Goal: Task Accomplishment & Management: Use online tool/utility

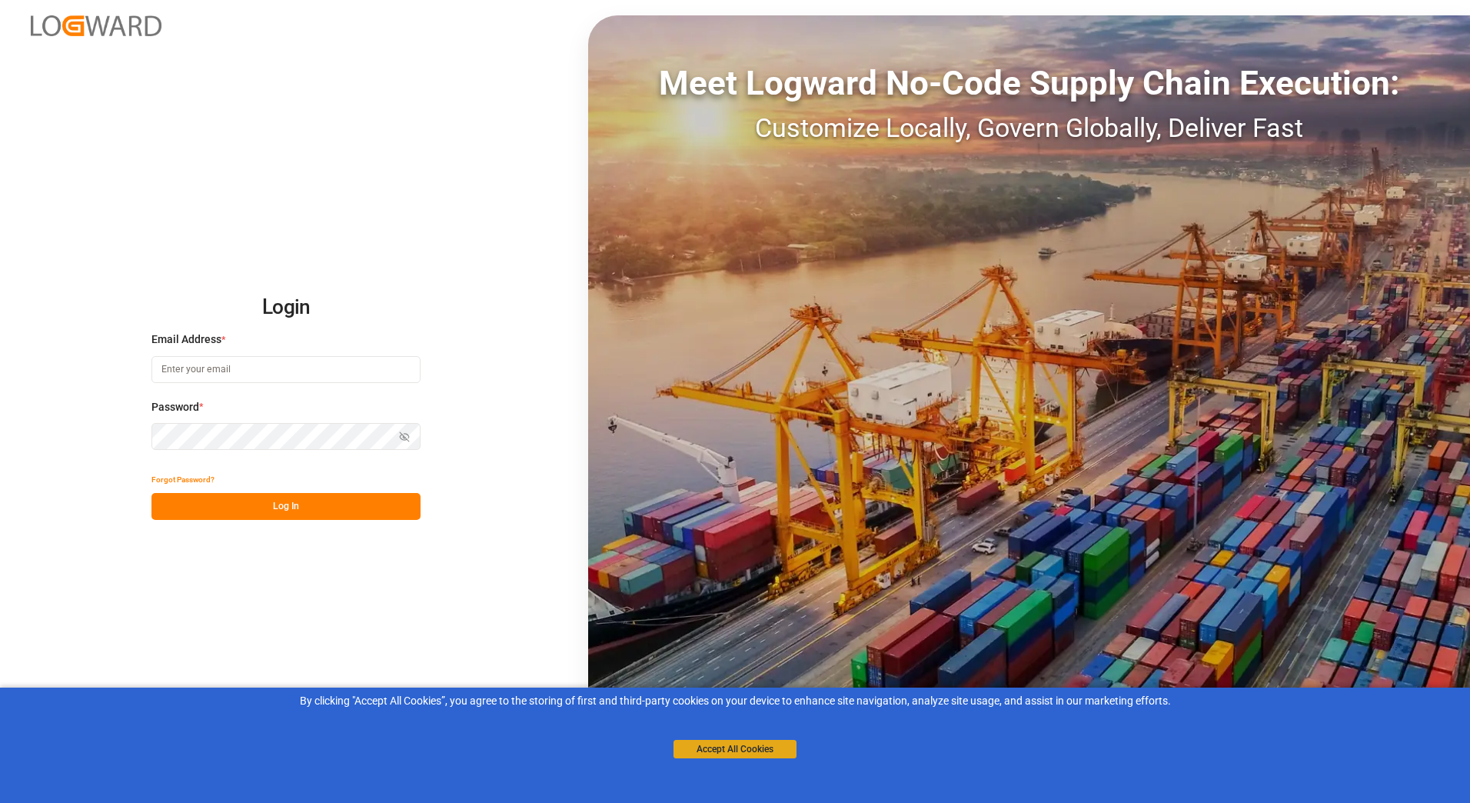
type input "[PERSON_NAME][EMAIL_ADDRESS][PERSON_NAME][DOMAIN_NAME]"
click at [717, 750] on button "Accept All Cookies" at bounding box center [734, 749] width 123 height 18
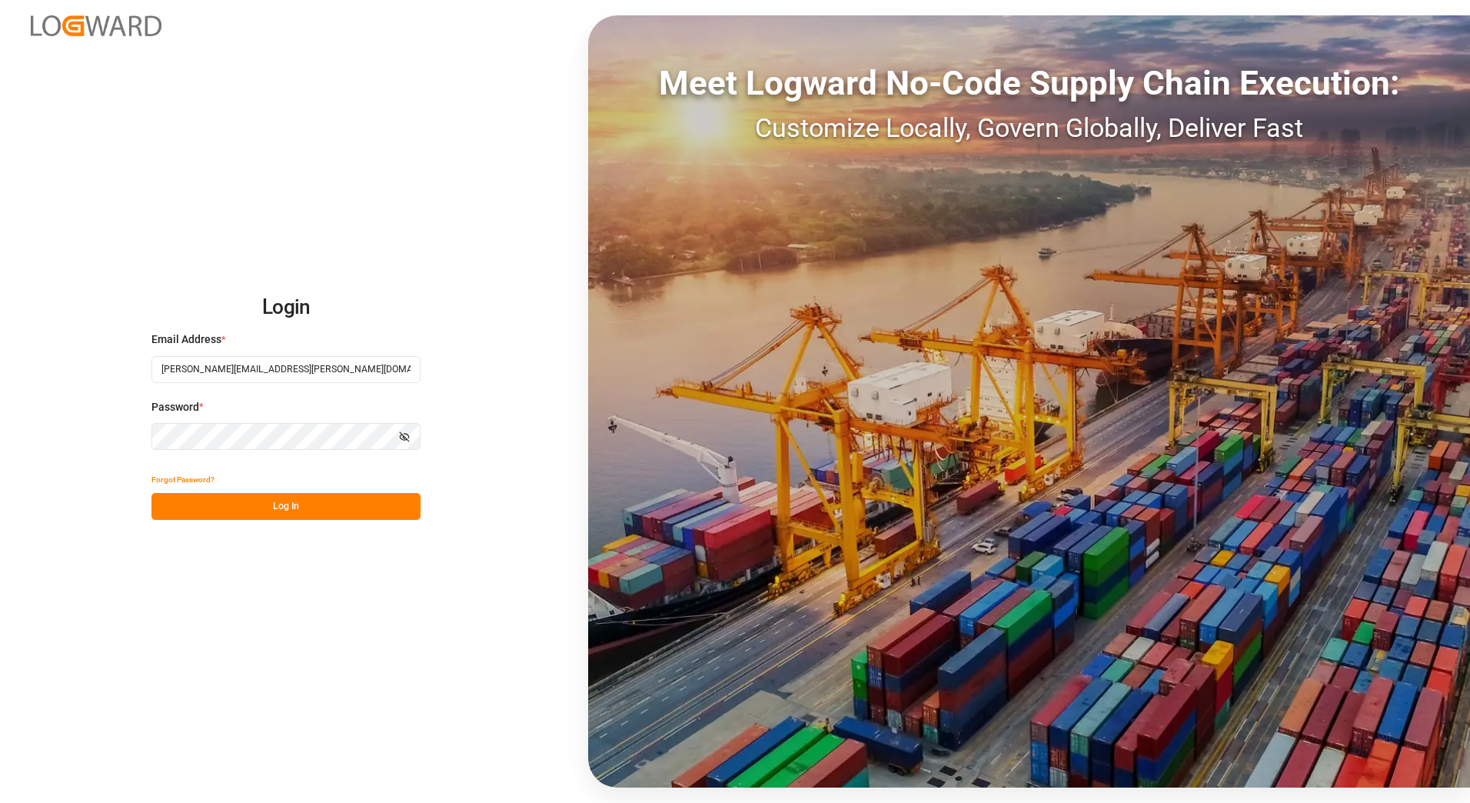
click at [282, 504] on button "Log In" at bounding box center [285, 506] width 269 height 27
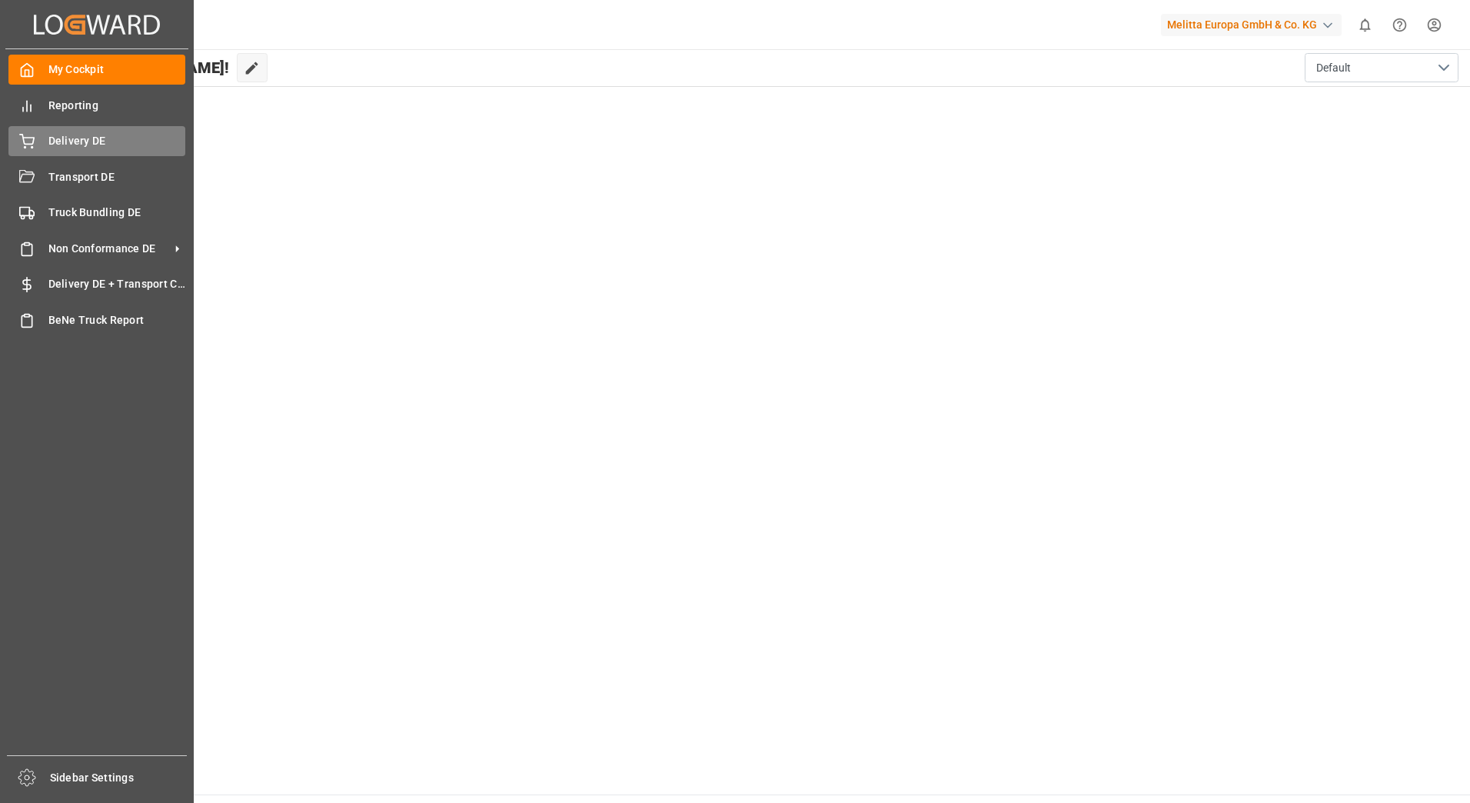
click at [38, 144] on div "Delivery DE Delivery DE" at bounding box center [96, 141] width 177 height 30
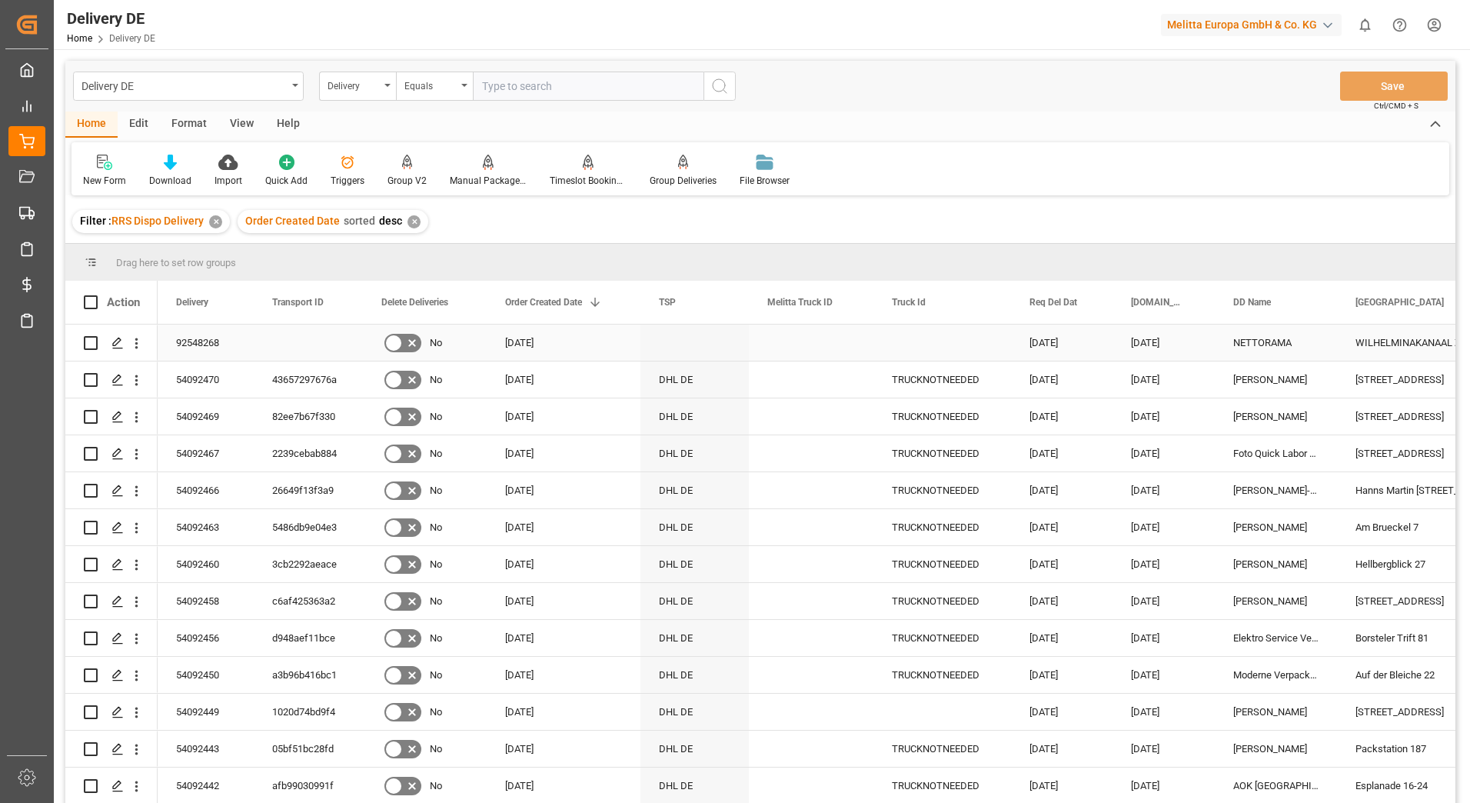
click at [85, 338] on input "Press Space to toggle row selection (unchecked)" at bounding box center [91, 343] width 14 height 14
checkbox input "true"
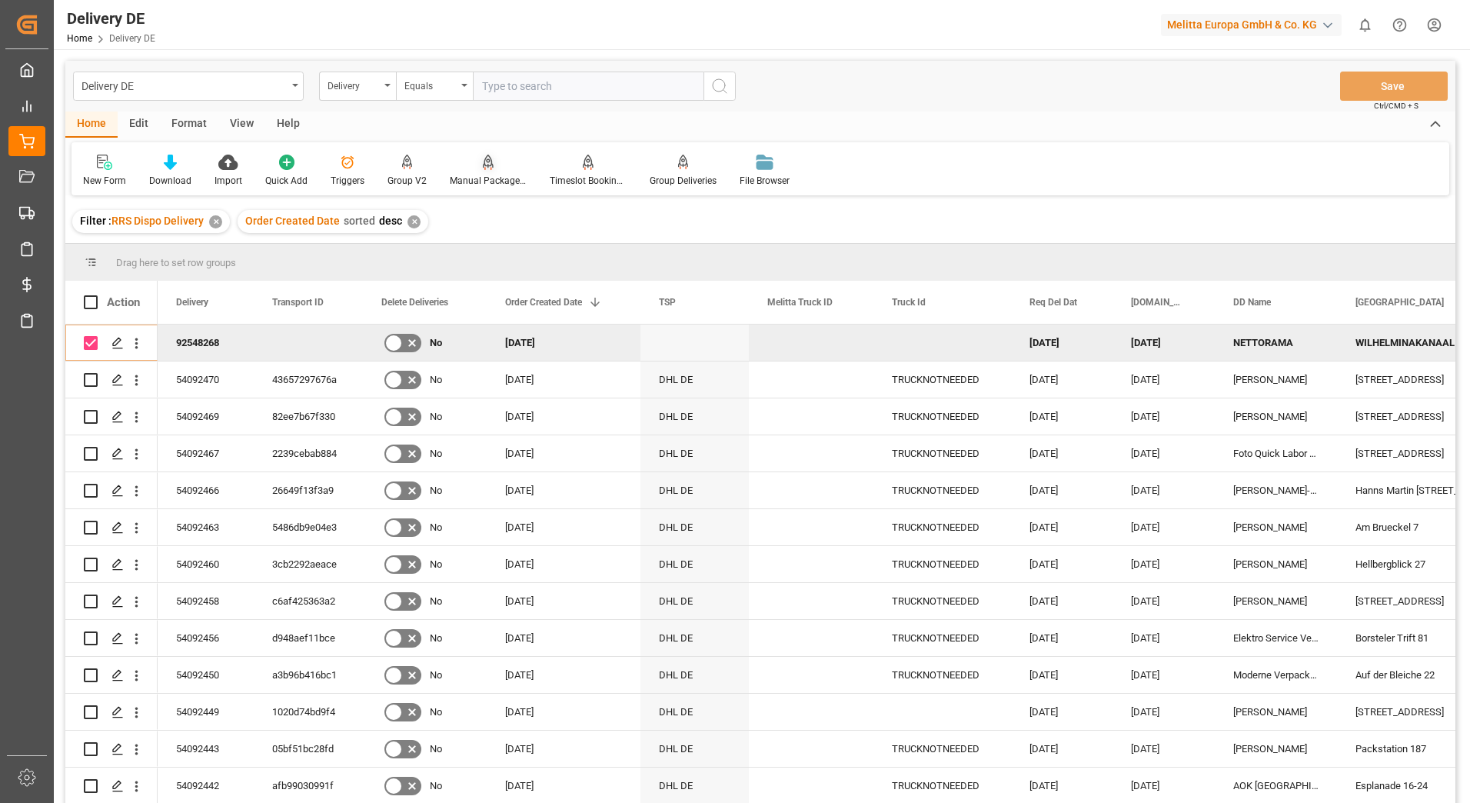
click at [464, 181] on div "Manual Package TypeDetermination" at bounding box center [488, 181] width 77 height 14
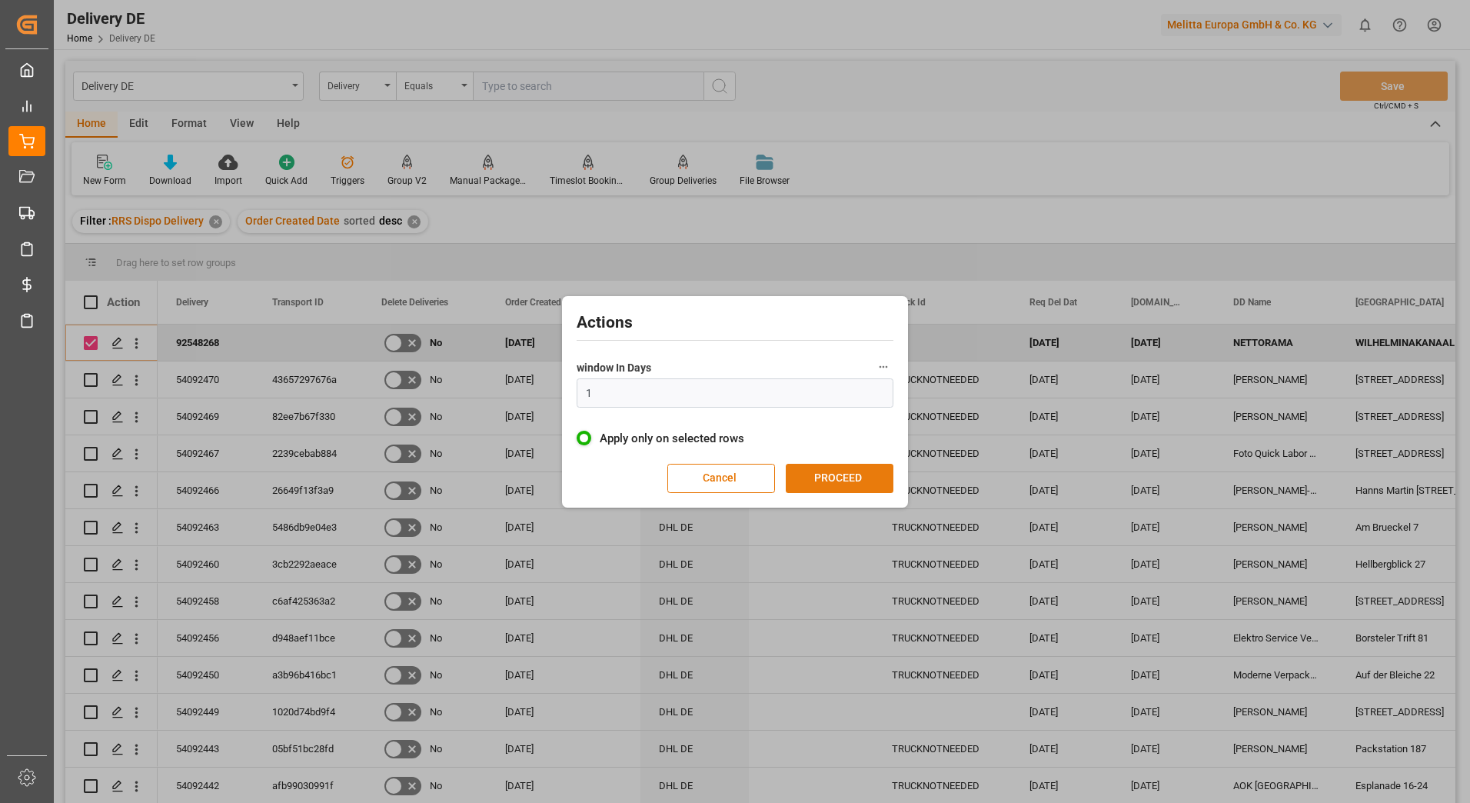
click at [833, 486] on button "PROCEED" at bounding box center [840, 478] width 108 height 29
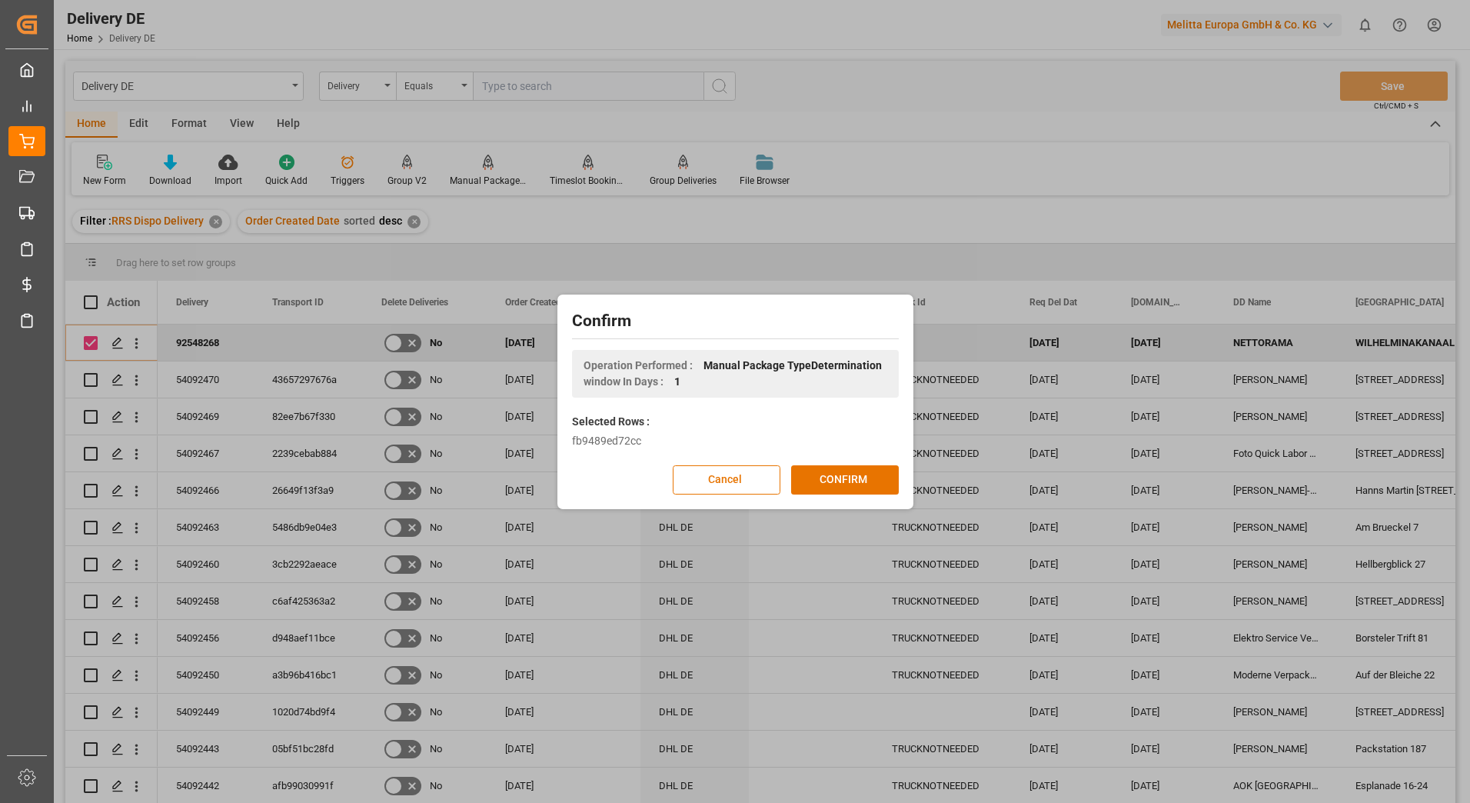
click at [833, 486] on button "CONFIRM" at bounding box center [845, 479] width 108 height 29
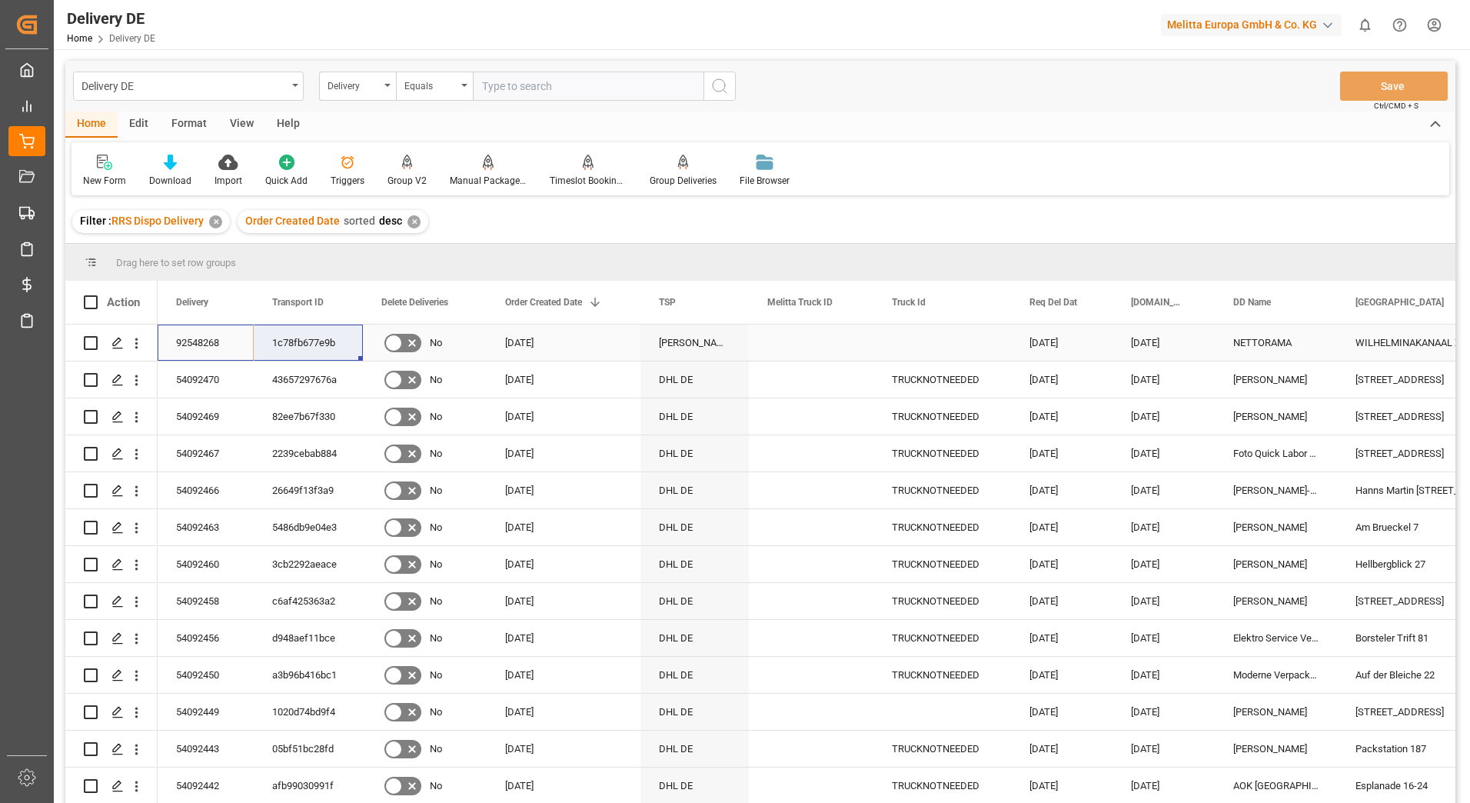
drag, startPoint x: 189, startPoint y: 340, endPoint x: 284, endPoint y: 341, distance: 95.3
click at [1435, 22] on html "Created by potrace 1.15, written by [PERSON_NAME] [DATE]-[DATE] Created by potr…" at bounding box center [735, 401] width 1470 height 803
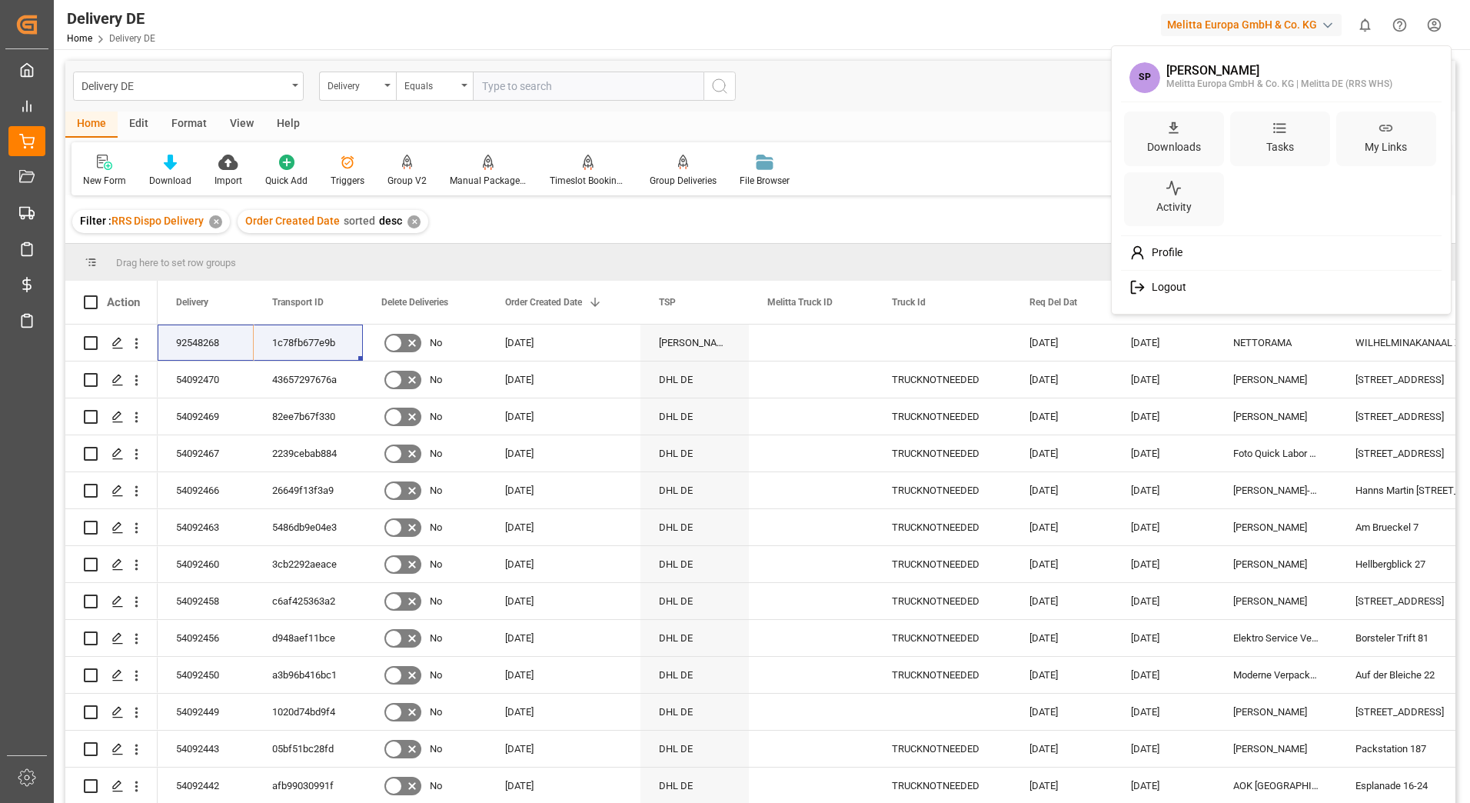
click at [1174, 290] on span "Logout" at bounding box center [1166, 288] width 41 height 14
